Goal: Transaction & Acquisition: Book appointment/travel/reservation

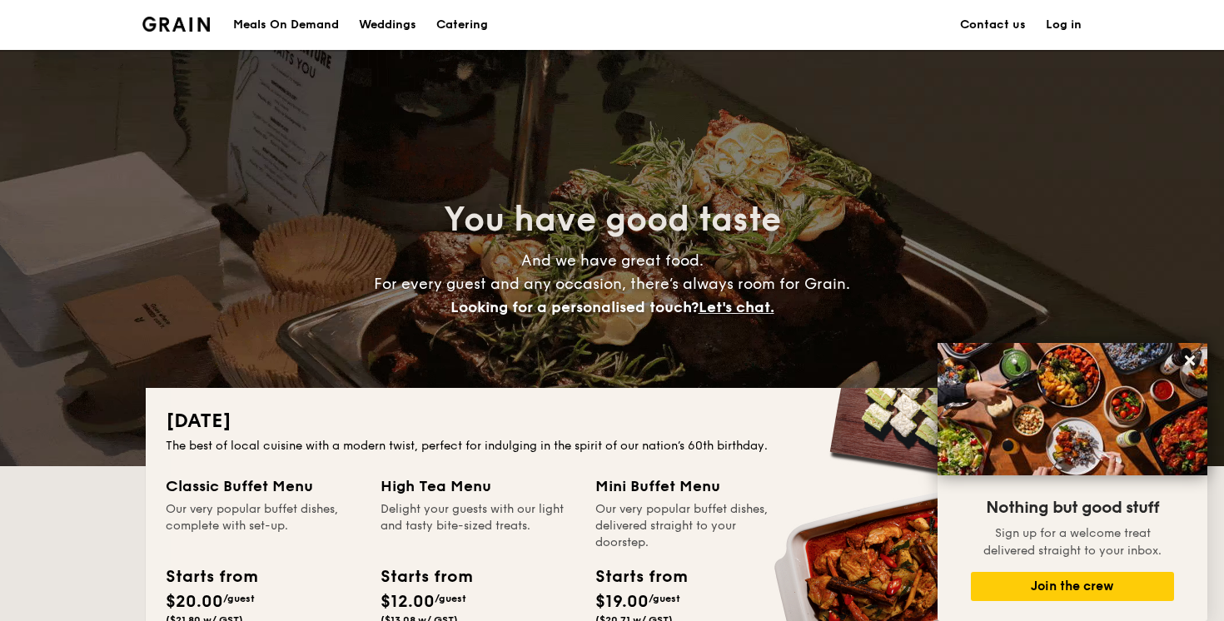
click at [464, 23] on h1 "Catering" at bounding box center [462, 25] width 52 height 50
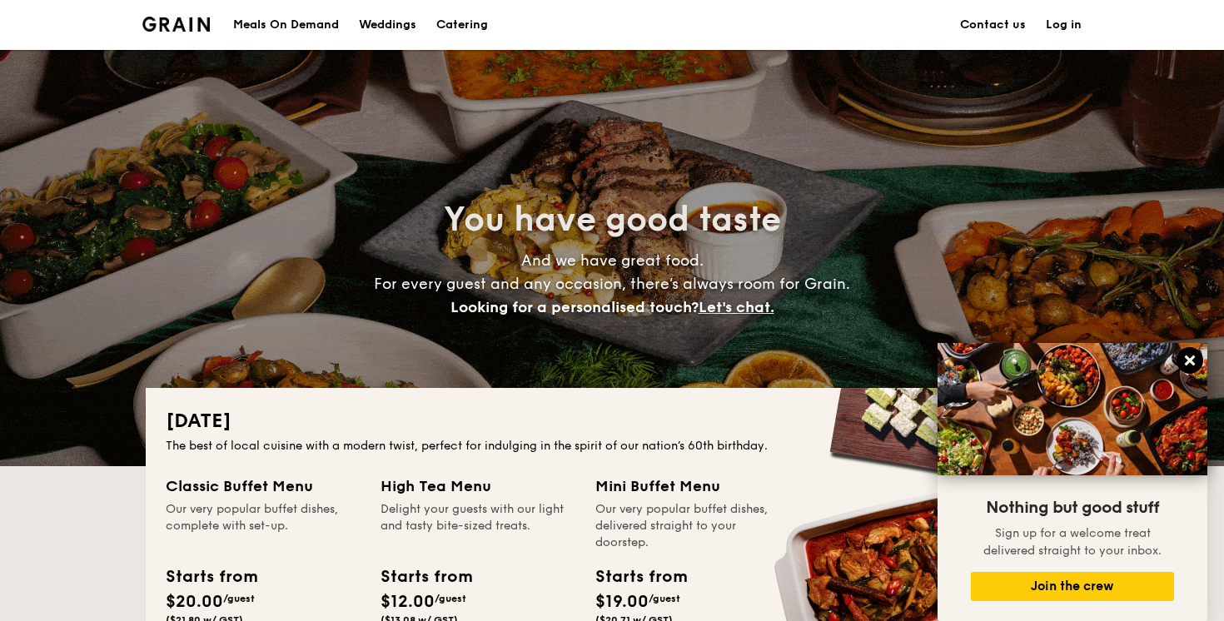
click at [1191, 361] on icon at bounding box center [1190, 360] width 10 height 10
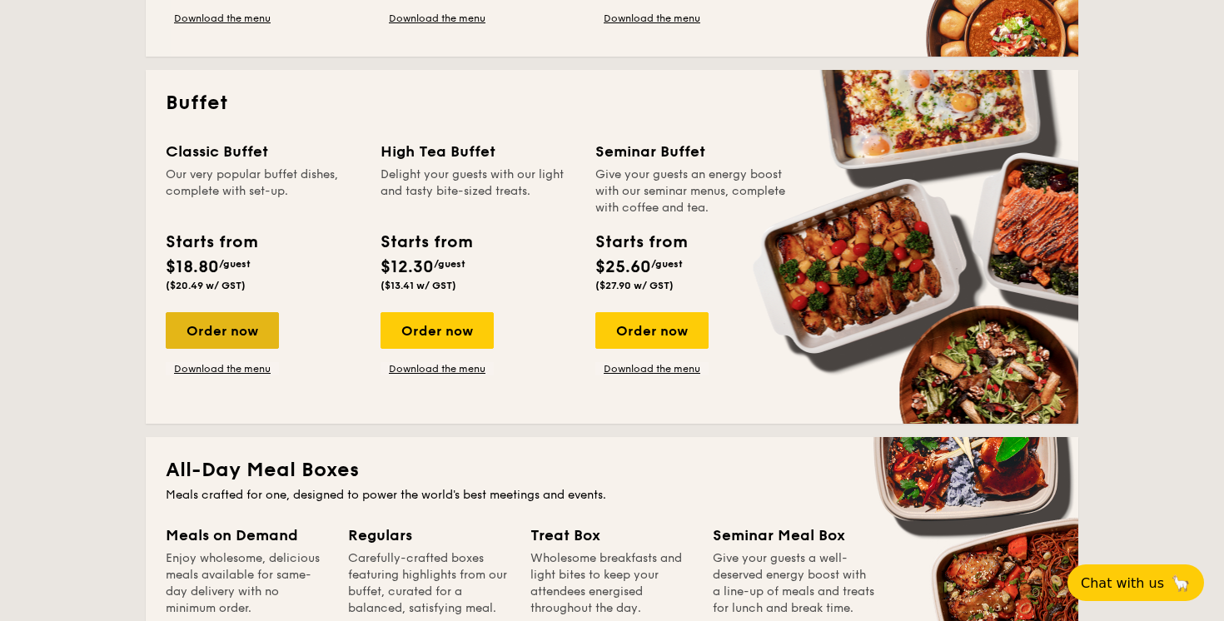
scroll to position [679, 0]
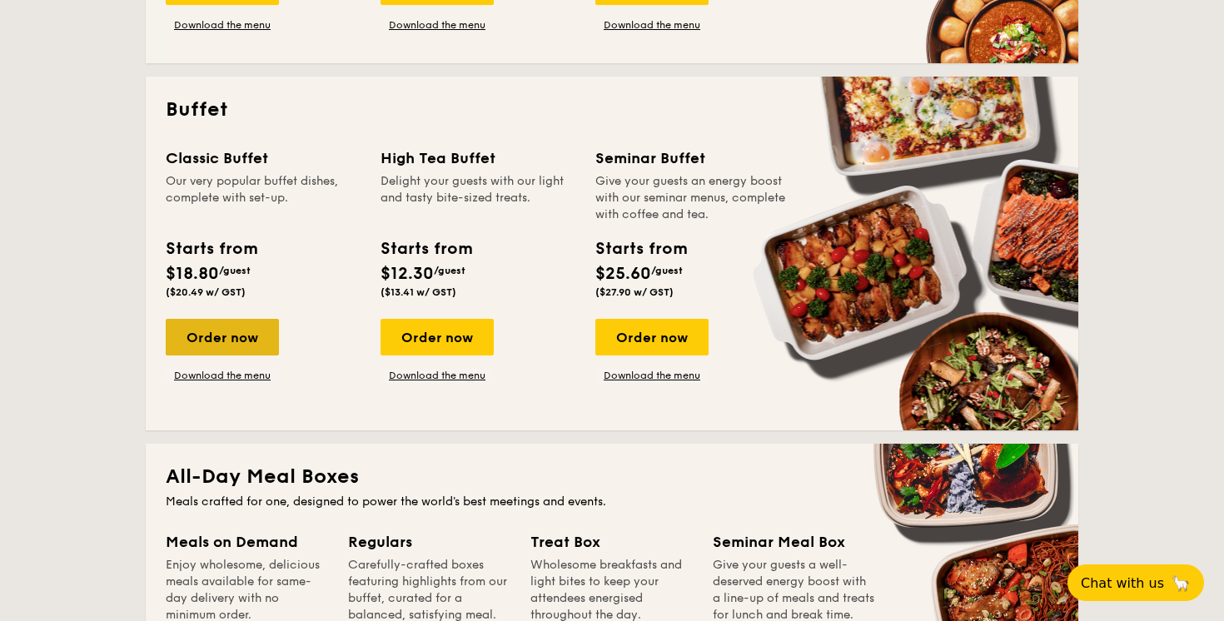
click at [224, 345] on div "Order now" at bounding box center [222, 337] width 113 height 37
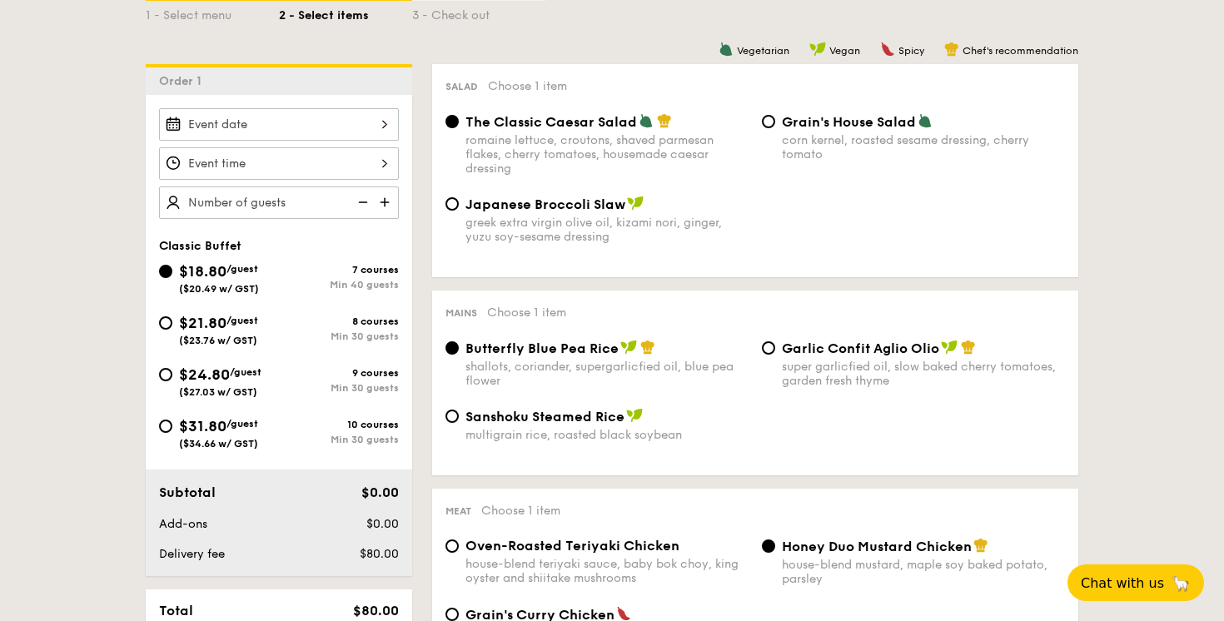
scroll to position [410, 0]
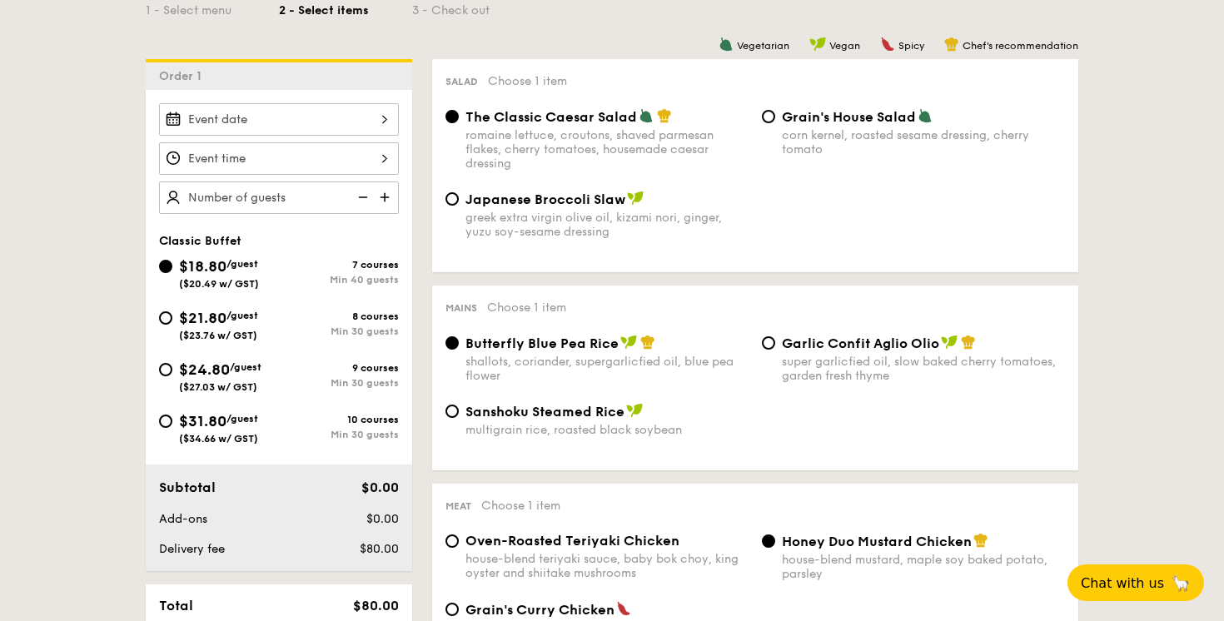
click at [238, 325] on div "$21.80 /guest ($23.76 w/ GST)" at bounding box center [218, 323] width 79 height 35
click at [172, 325] on input "$21.80 /guest ($23.76 w/ GST) 8 courses Min 30 guests" at bounding box center [165, 317] width 13 height 13
radio input "true"
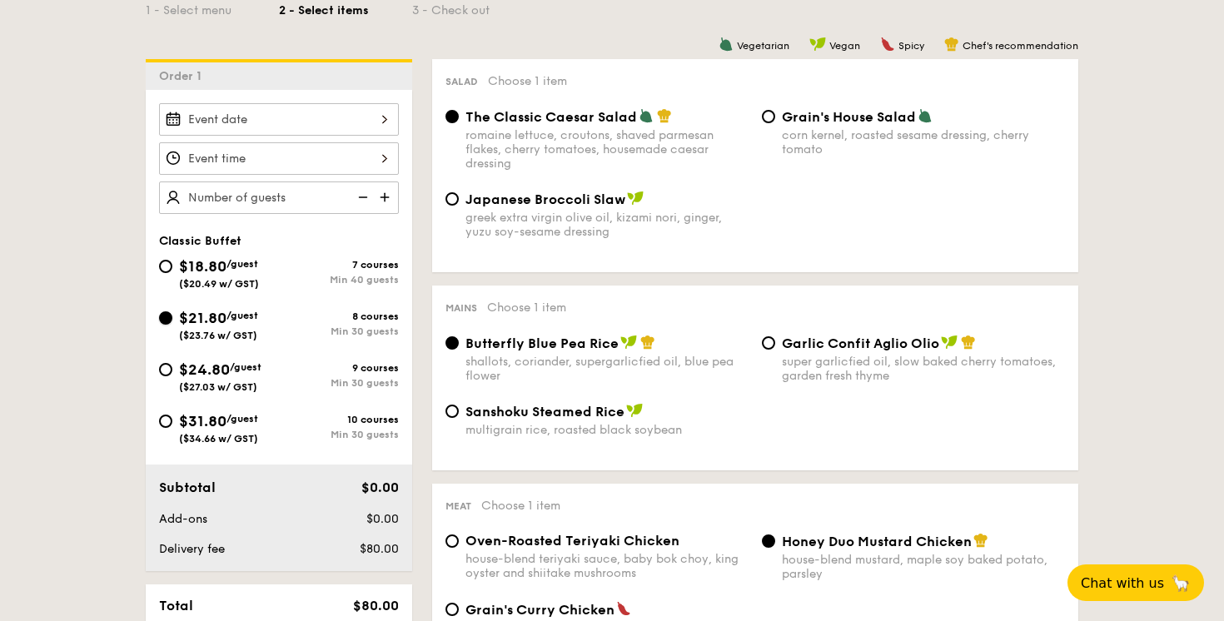
radio input "true"
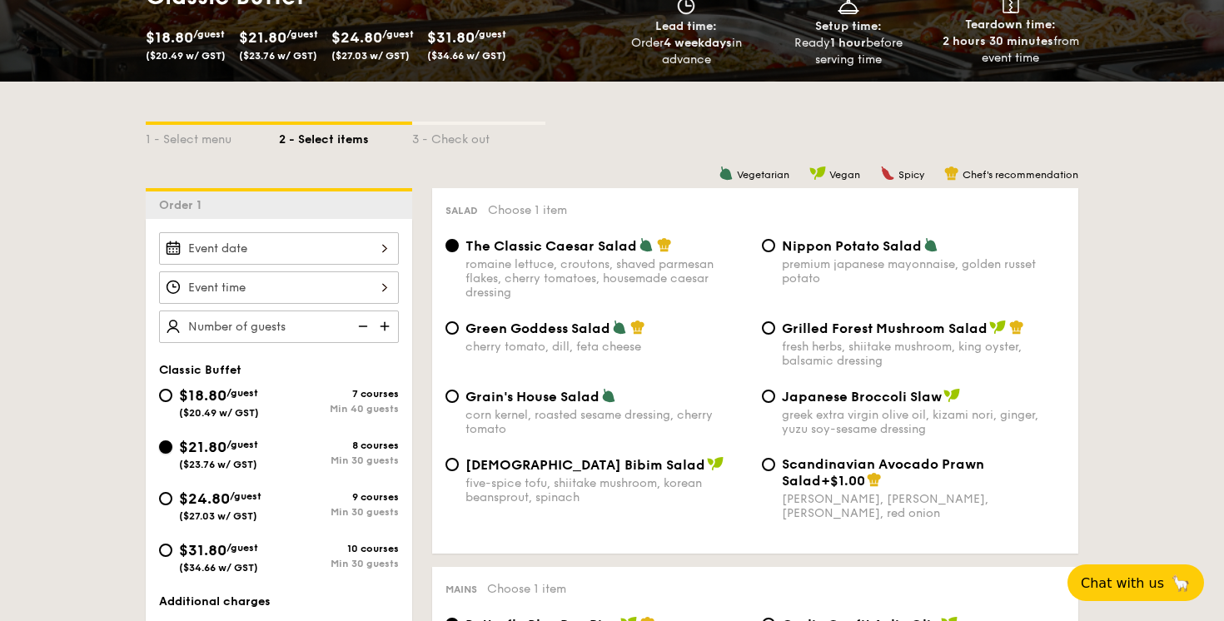
scroll to position [291, 0]
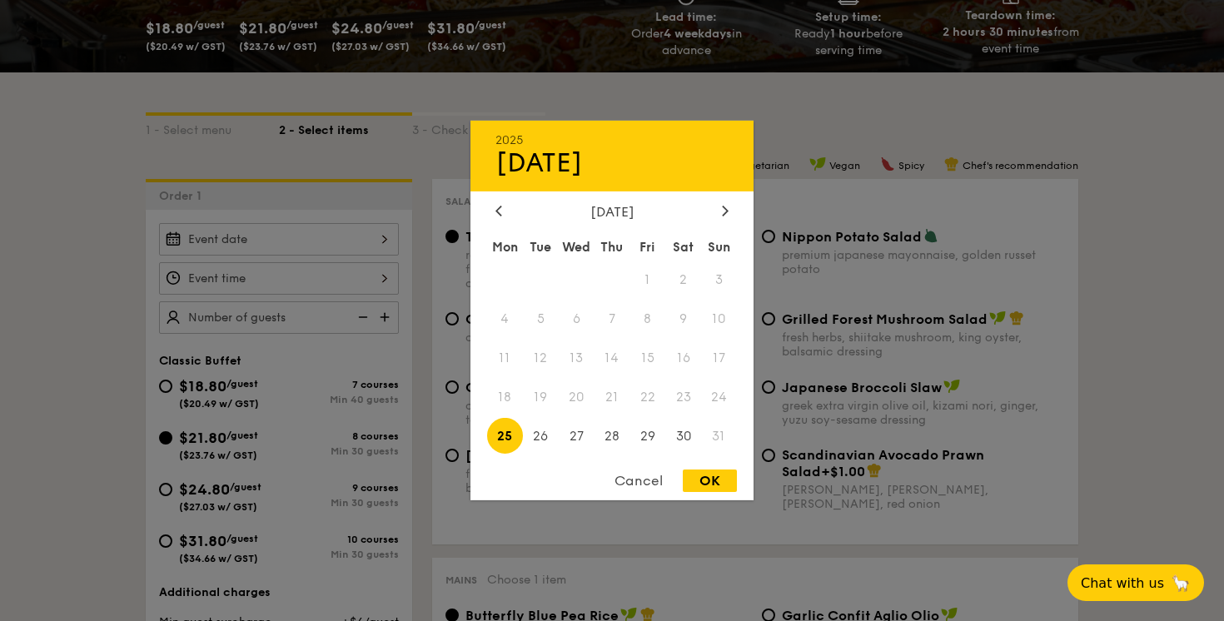
click at [324, 236] on div "2025 Aug [DATE] Tue Wed Thu Fri Sat Sun 1 2 3 4 5 6 7 8 9 10 11 12 13 14 15 16 …" at bounding box center [279, 239] width 240 height 32
click at [684, 439] on span "30" at bounding box center [683, 436] width 36 height 36
click at [694, 485] on div "OK" at bounding box center [710, 481] width 54 height 22
type input "[DATE]"
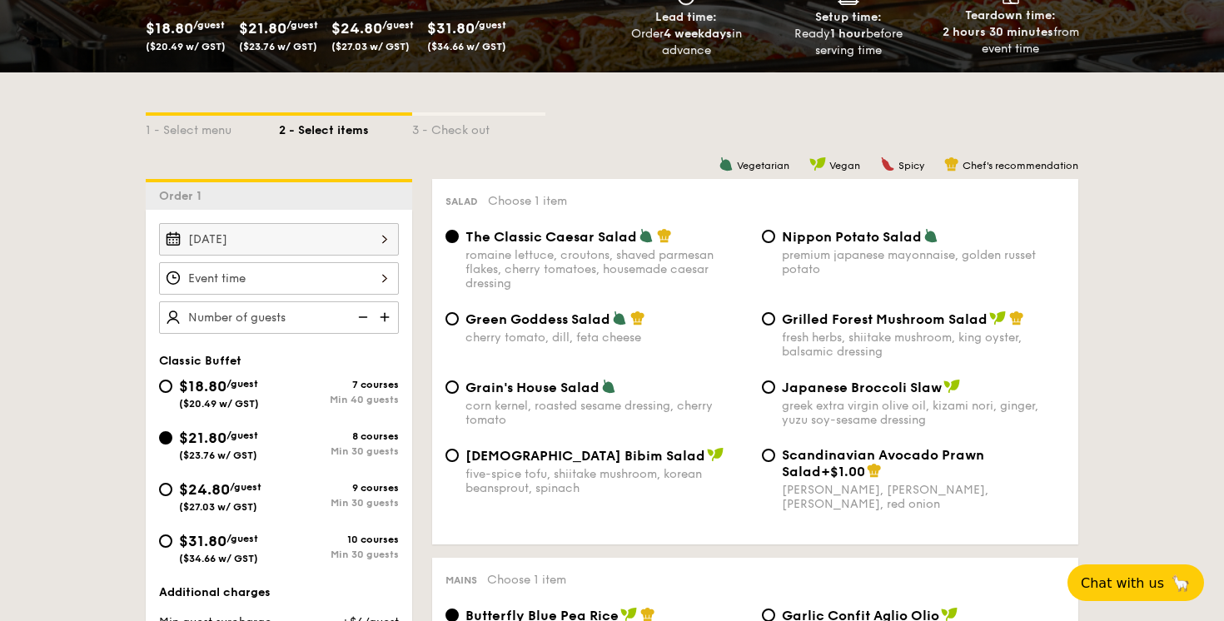
click at [350, 284] on div at bounding box center [279, 278] width 240 height 32
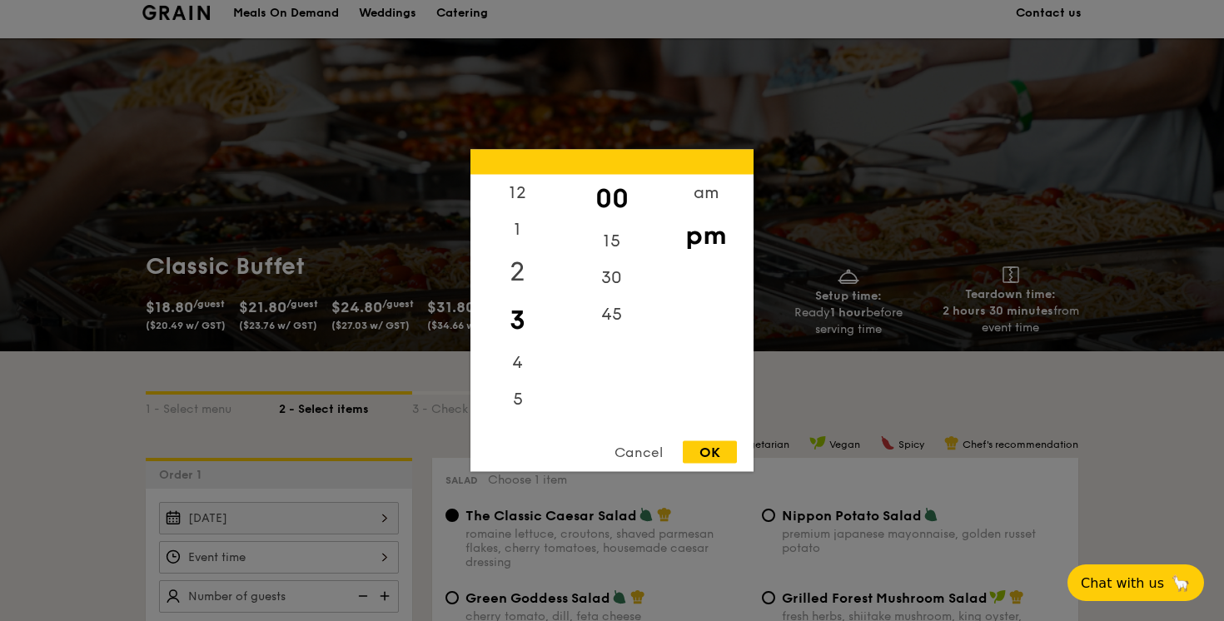
scroll to position [0, 0]
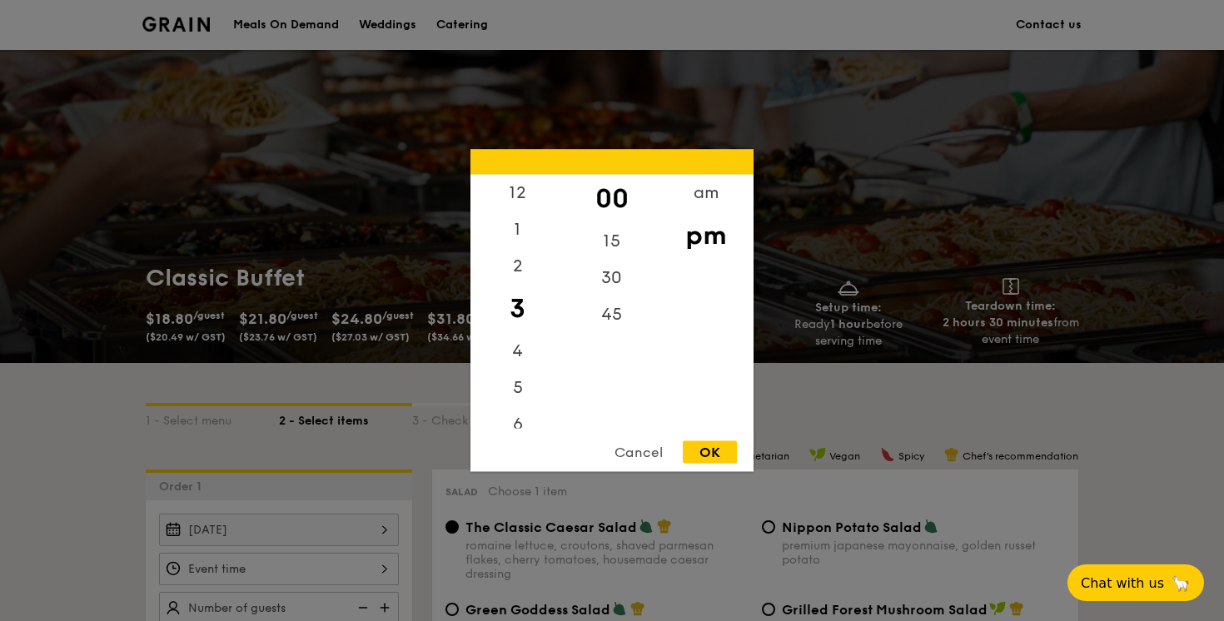
click at [699, 239] on div "pm" at bounding box center [706, 235] width 94 height 48
click at [522, 192] on div "12" at bounding box center [517, 199] width 94 height 48
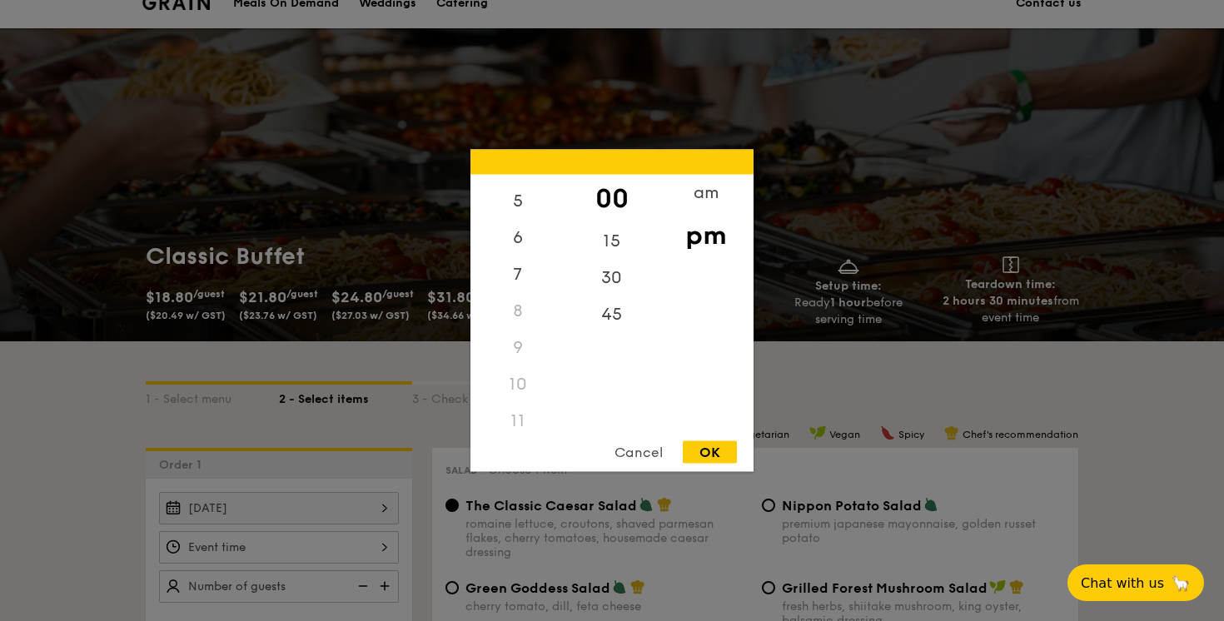
scroll to position [197, 0]
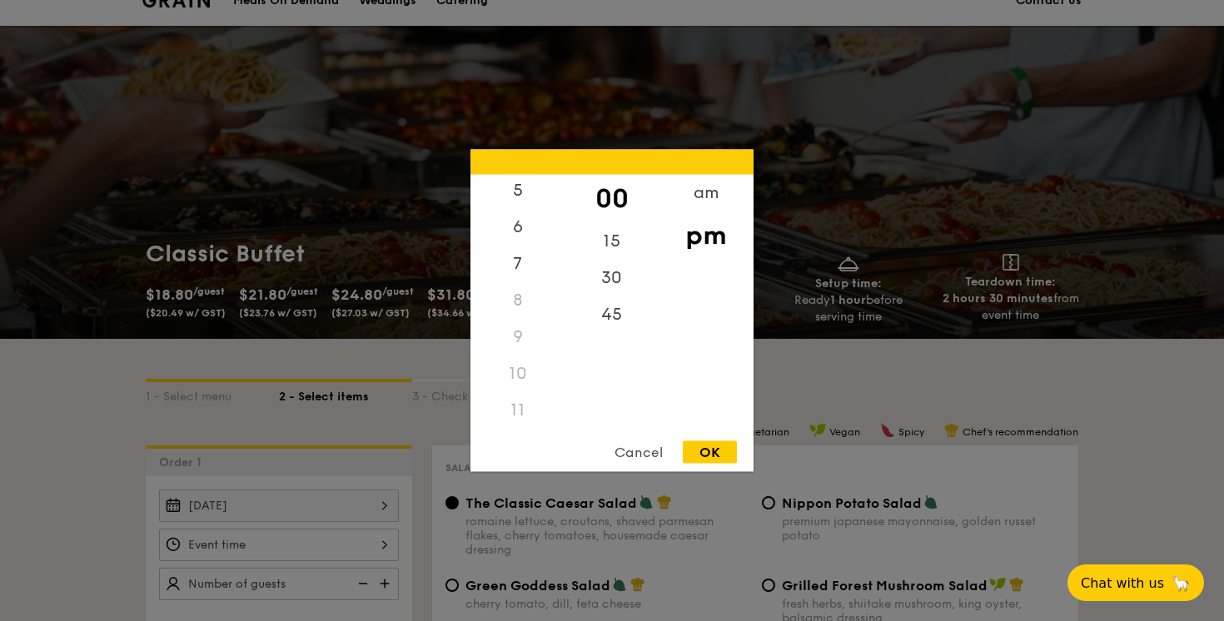
click at [520, 411] on div "11" at bounding box center [517, 410] width 94 height 37
click at [511, 410] on div "11" at bounding box center [517, 410] width 94 height 37
click at [691, 210] on div "am" at bounding box center [706, 199] width 94 height 48
click at [526, 407] on div "11" at bounding box center [517, 416] width 94 height 48
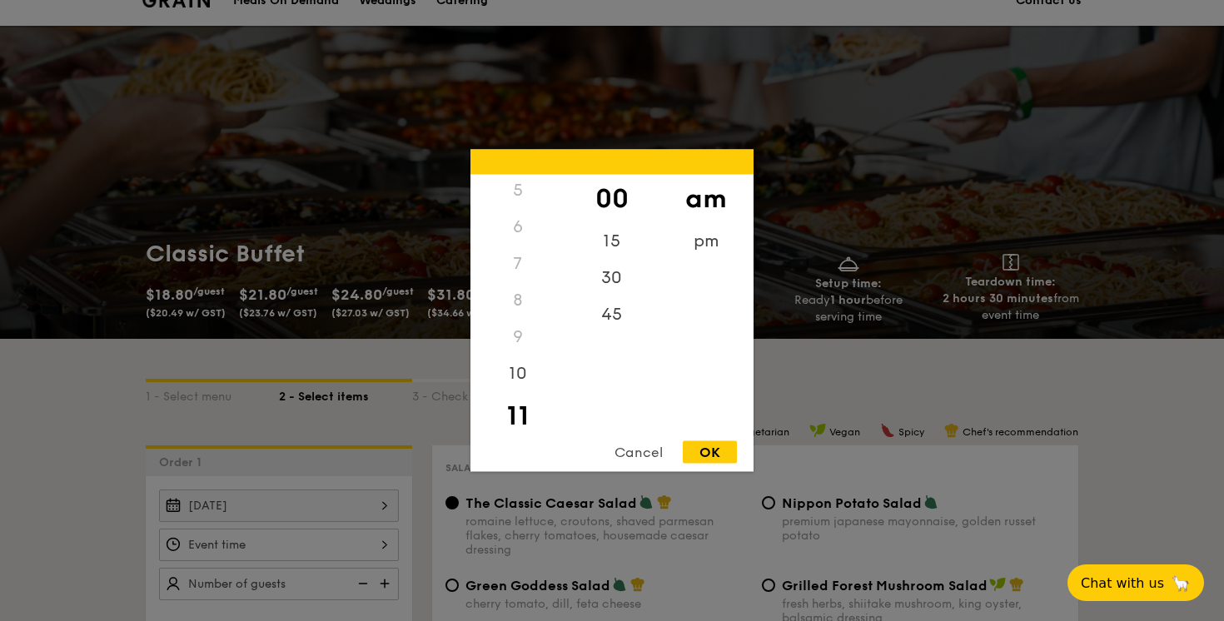
scroll to position [197, 0]
click at [724, 450] on div "OK" at bounding box center [710, 452] width 54 height 22
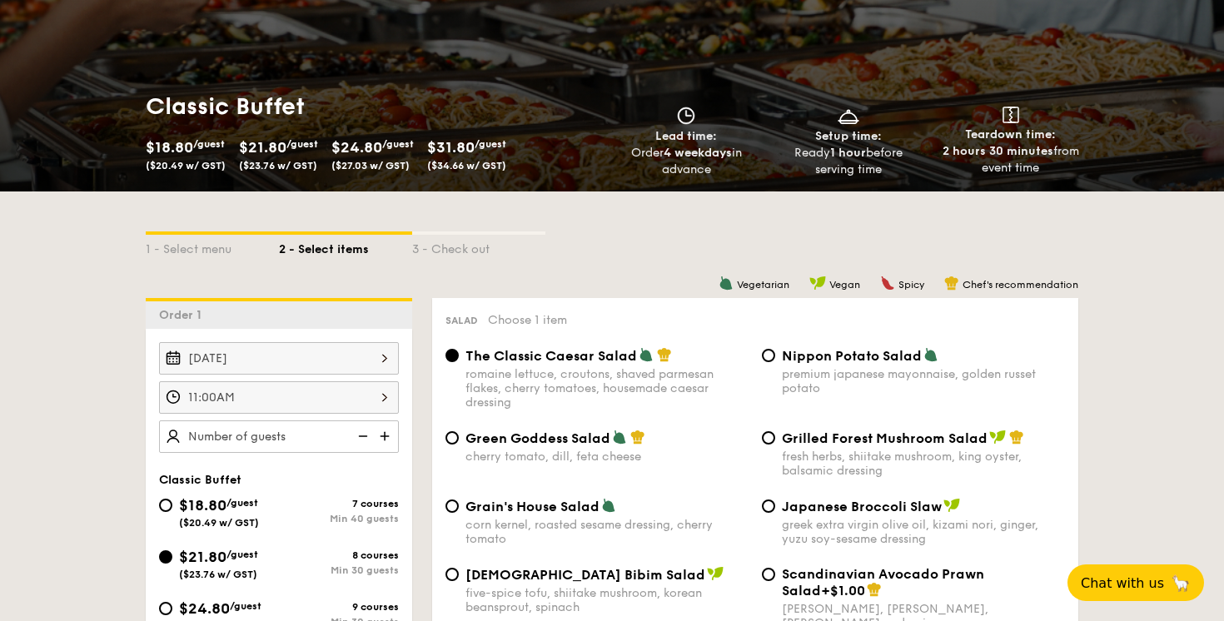
scroll to position [261, 0]
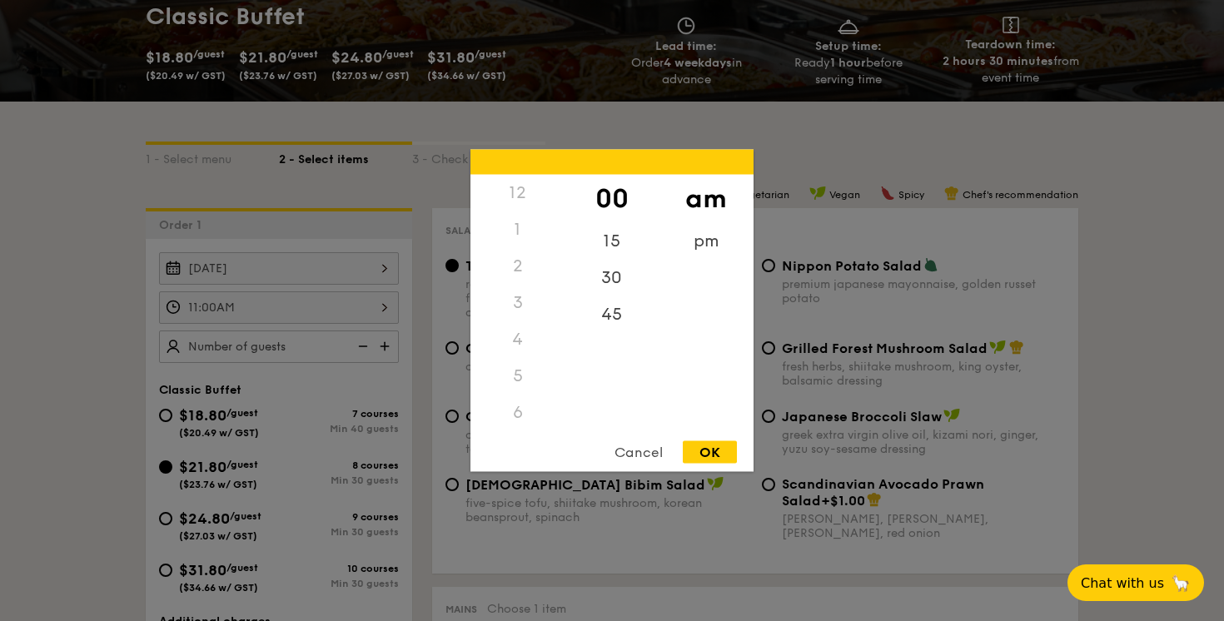
click at [380, 301] on div "11:00AM 12 1 2 3 4 5 6 7 8 9 10 11 00 15 30 45 am pm Cancel OK" at bounding box center [279, 307] width 240 height 32
click at [618, 241] on div "15" at bounding box center [611, 247] width 94 height 48
click at [606, 270] on div "30" at bounding box center [611, 284] width 94 height 48
click at [708, 453] on div "OK" at bounding box center [710, 452] width 54 height 22
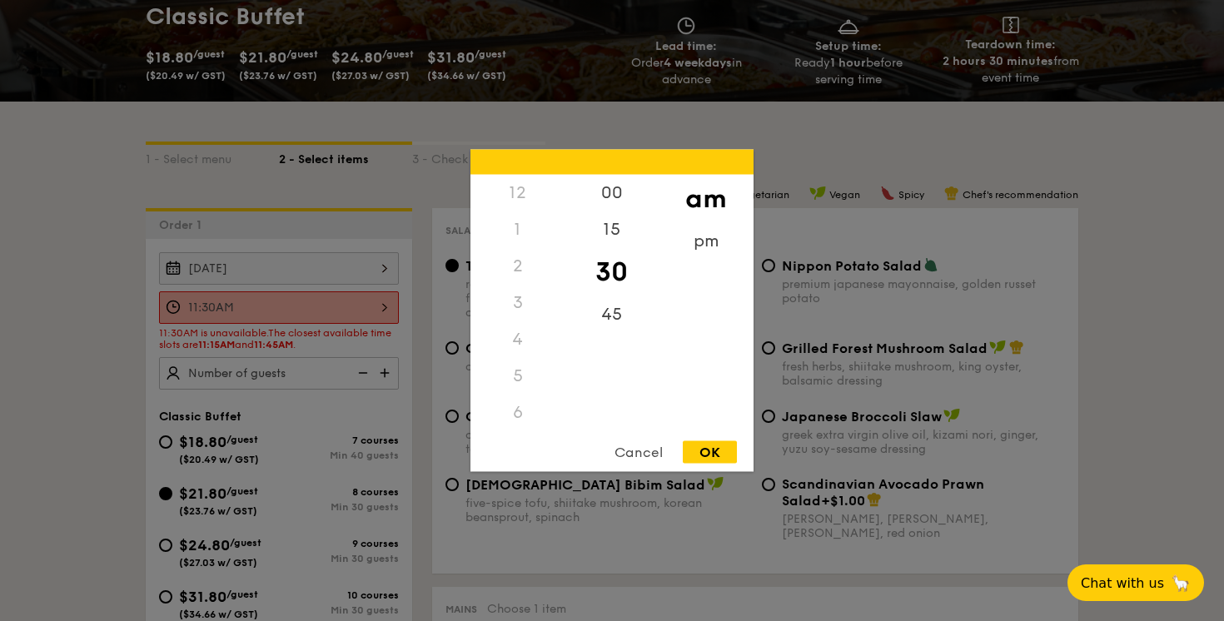
click at [370, 306] on div "11:30AM 12 1 2 3 4 5 6 7 8 9 10 11 00 15 30 45 am pm Cancel OK" at bounding box center [279, 307] width 240 height 32
click at [611, 309] on div "45" at bounding box center [611, 320] width 94 height 48
click at [715, 465] on div "Cancel OK" at bounding box center [611, 456] width 283 height 31
click at [713, 455] on div "OK" at bounding box center [710, 452] width 54 height 22
type input "11:45AM"
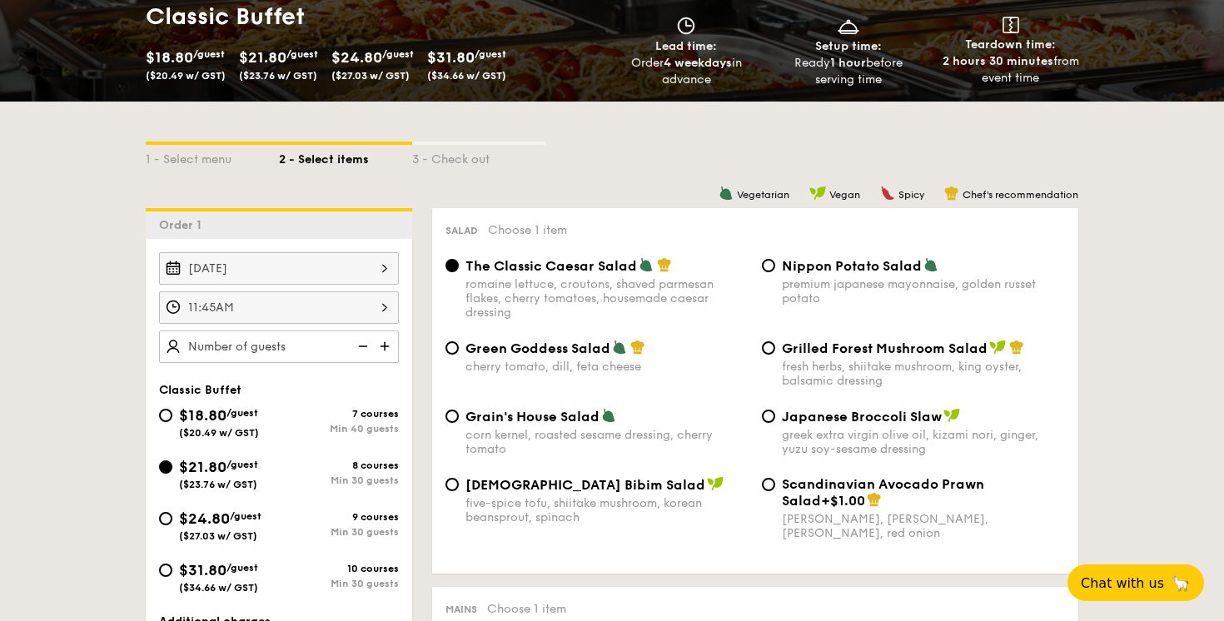
click at [385, 349] on img at bounding box center [386, 347] width 25 height 32
type input "30 guests"
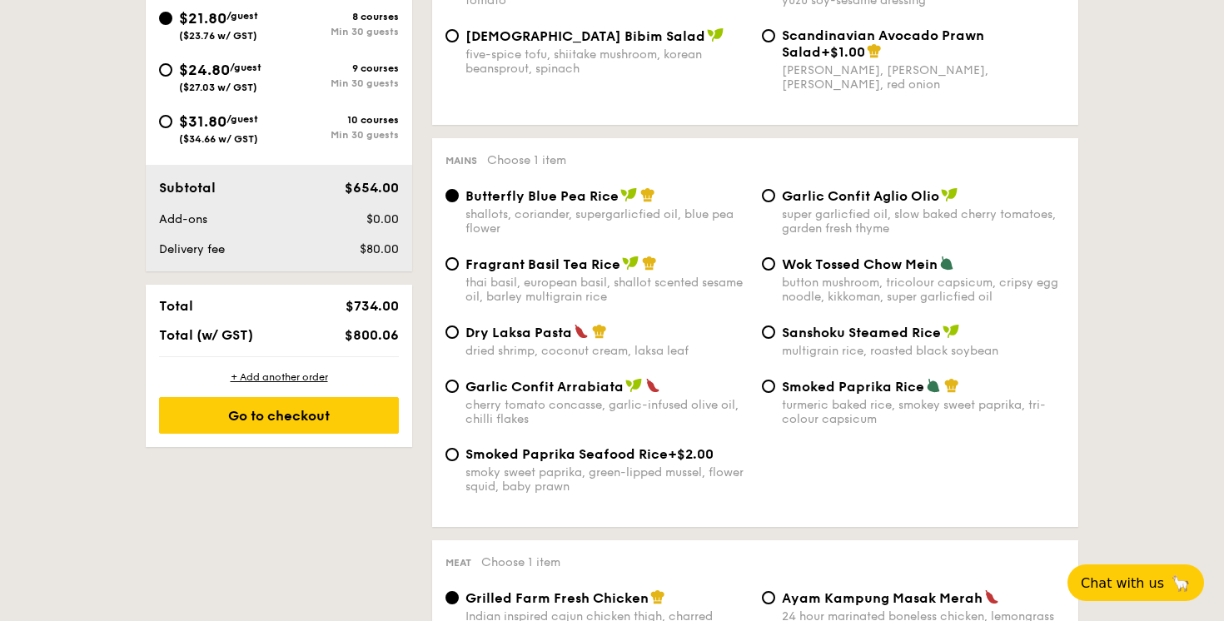
scroll to position [712, 0]
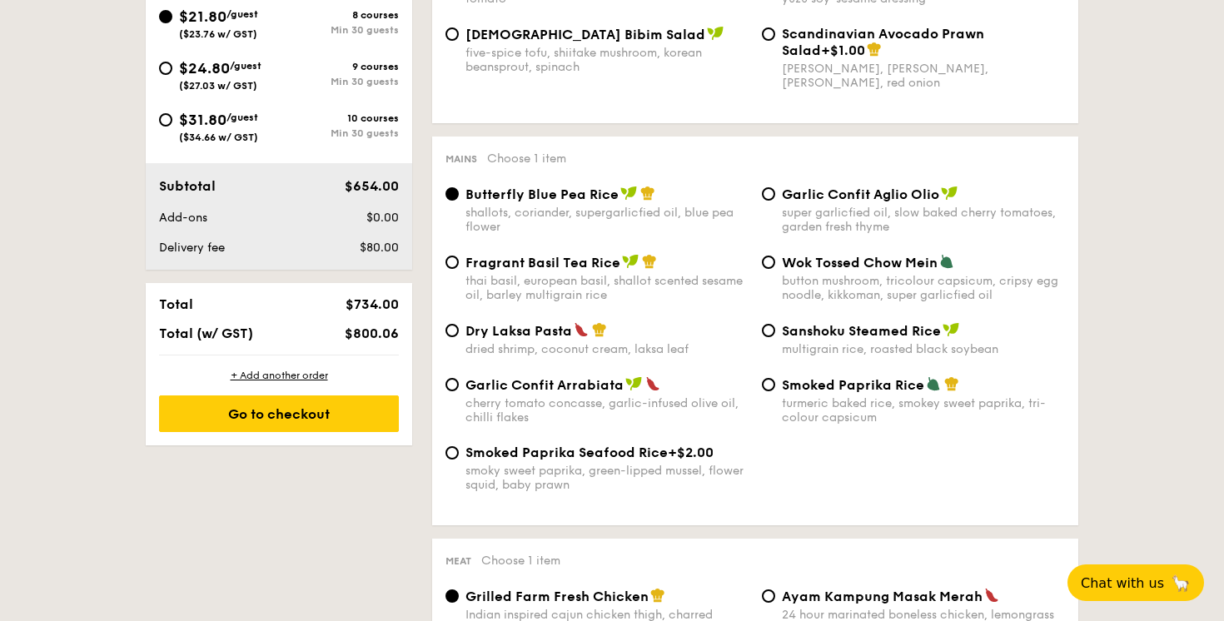
click at [832, 392] on span "Smoked Paprika Rice" at bounding box center [853, 385] width 142 height 16
click at [775, 391] on input "Smoked Paprika Rice turmeric baked [PERSON_NAME] sweet paprika, tri-colour caps…" at bounding box center [768, 384] width 13 height 13
radio input "true"
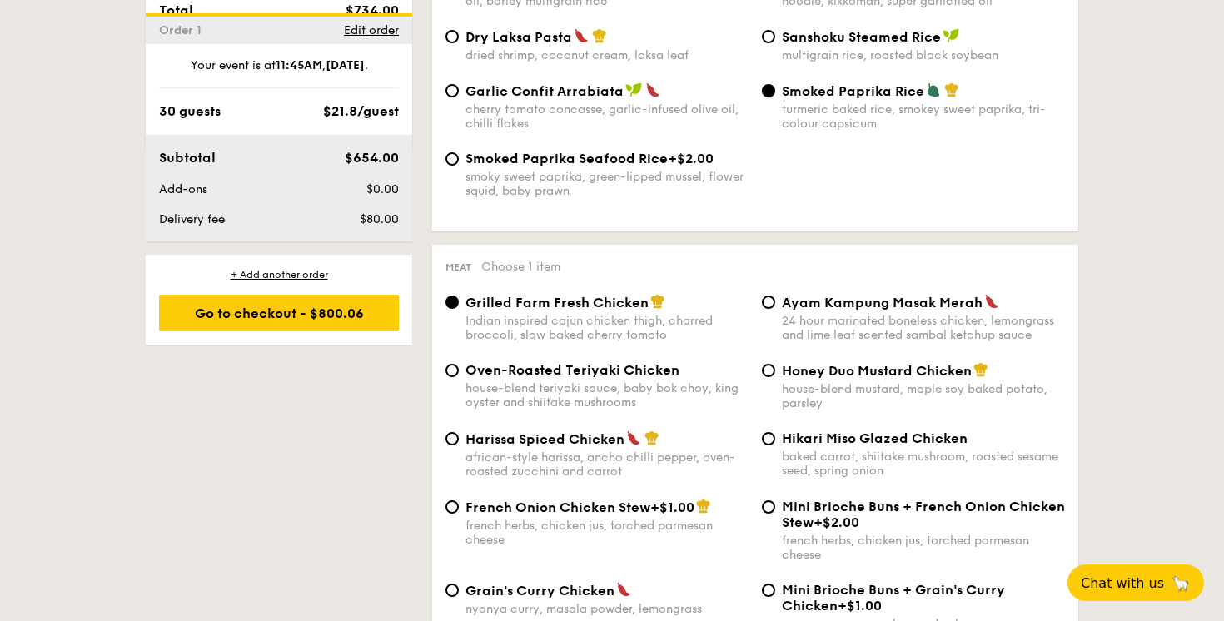
scroll to position [1231, 0]
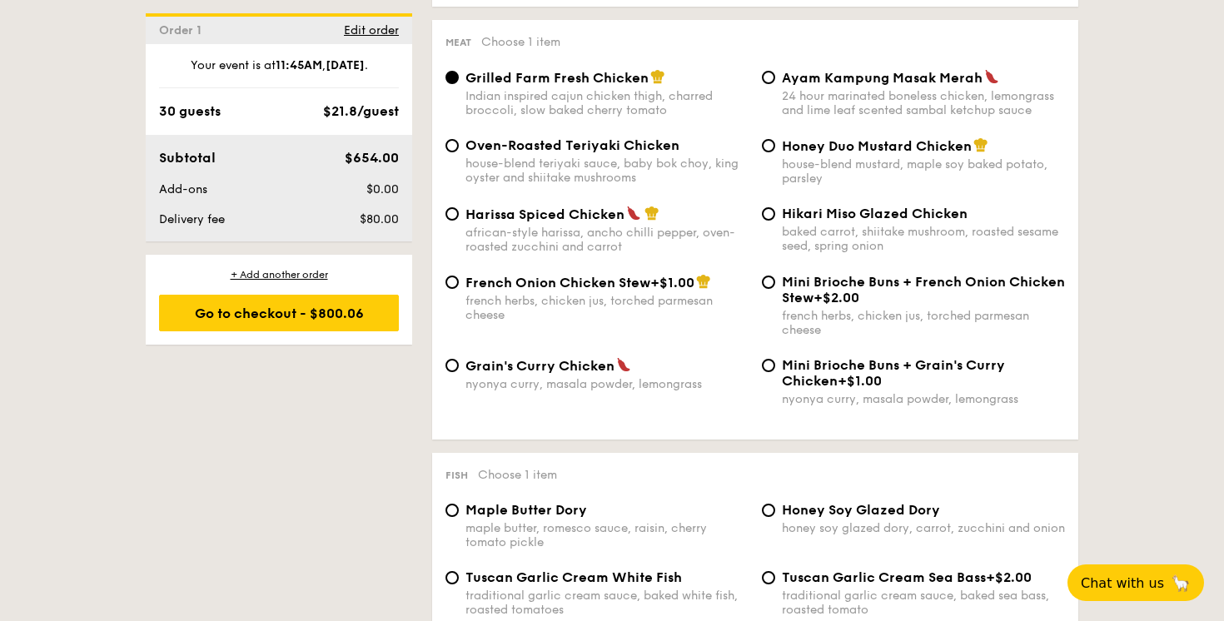
click at [654, 288] on span "+$1.00" at bounding box center [672, 283] width 44 height 16
click at [459, 288] on input "French Onion Chicken Stew +$1.00 french herbs, chicken jus, torched parmesan ch…" at bounding box center [451, 282] width 13 height 13
radio input "true"
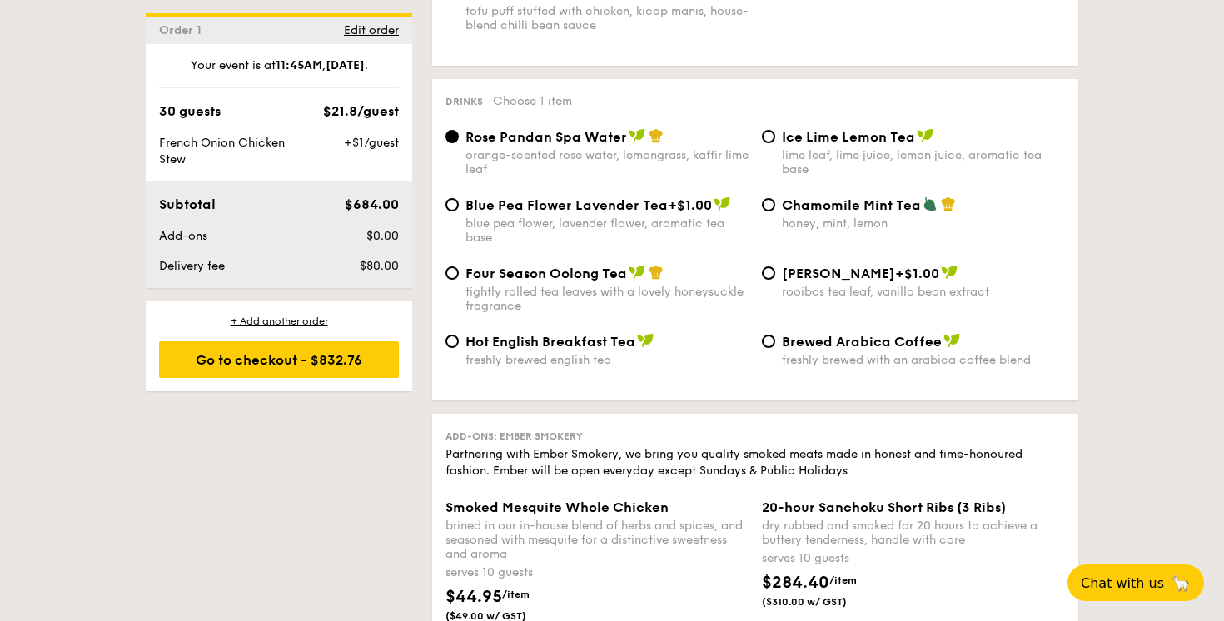
scroll to position [3189, 0]
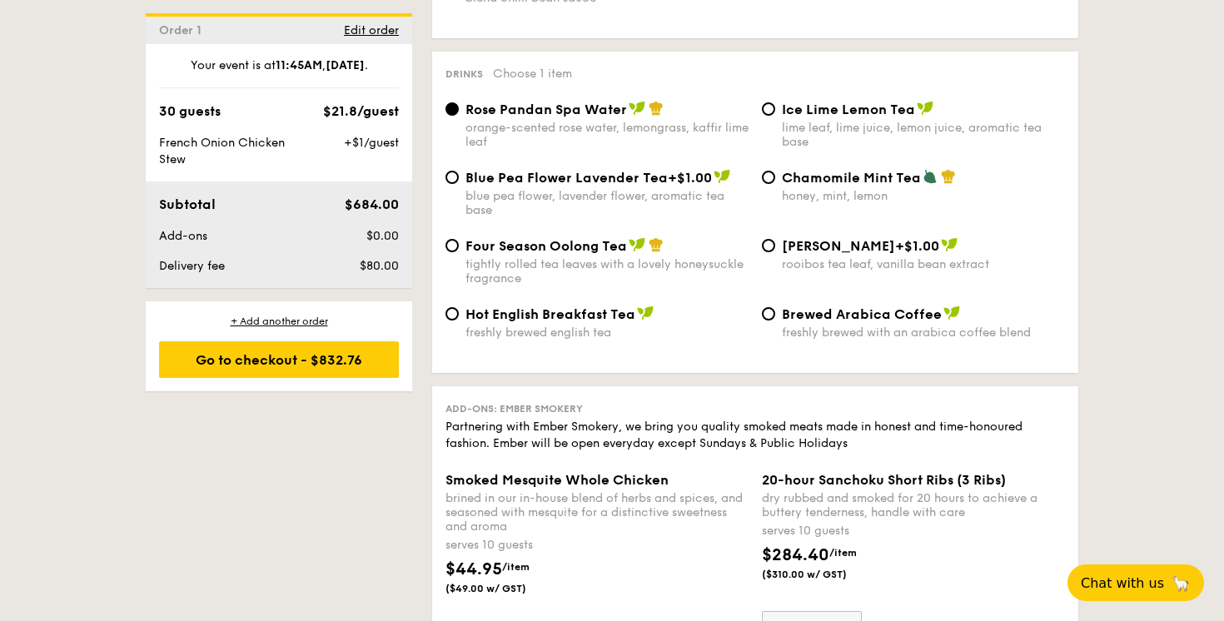
click at [609, 286] on div "tightly rolled tea leaves with a lovely honeysuckle fragrance" at bounding box center [606, 271] width 283 height 28
click at [459, 252] on input "Four Season Oolong Tea tightly rolled tea leaves with a lovely honeysuckle frag…" at bounding box center [451, 245] width 13 height 13
radio input "true"
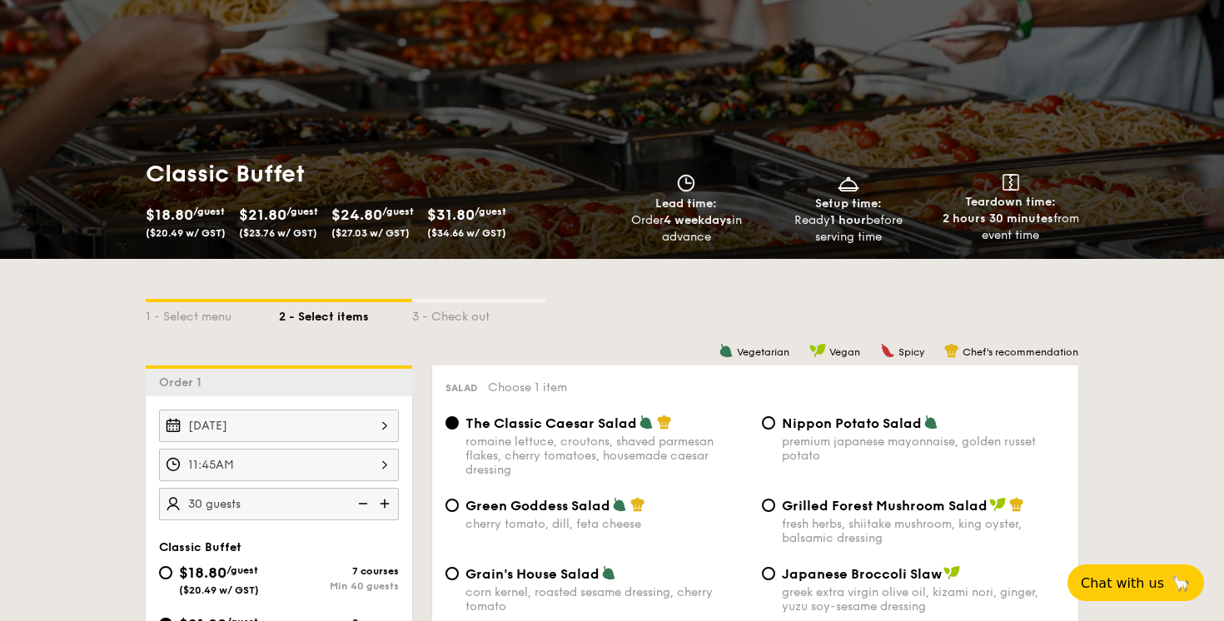
scroll to position [99, 0]
